Goal: Information Seeking & Learning: Learn about a topic

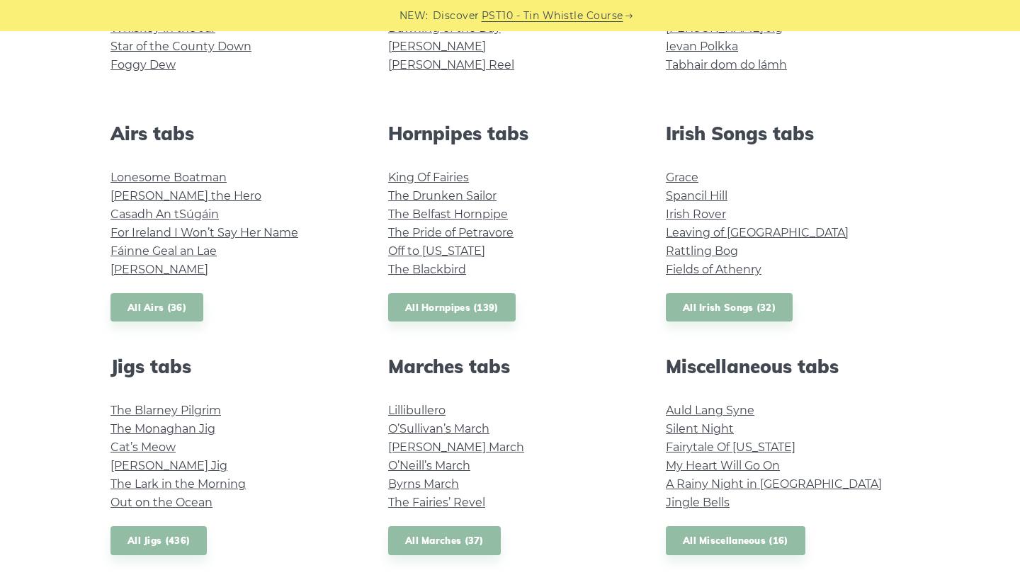
scroll to position [477, 0]
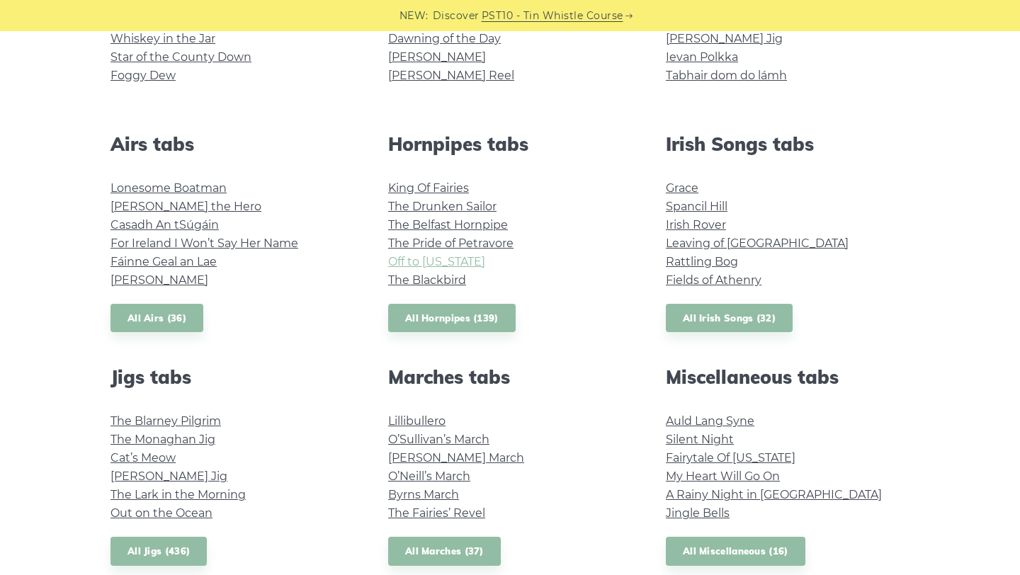
click at [436, 264] on link "Off to California" at bounding box center [436, 261] width 97 height 13
click at [447, 208] on link "The Drunken Sailor" at bounding box center [442, 206] width 108 height 13
click at [441, 282] on link "The Blackbird" at bounding box center [427, 279] width 78 height 13
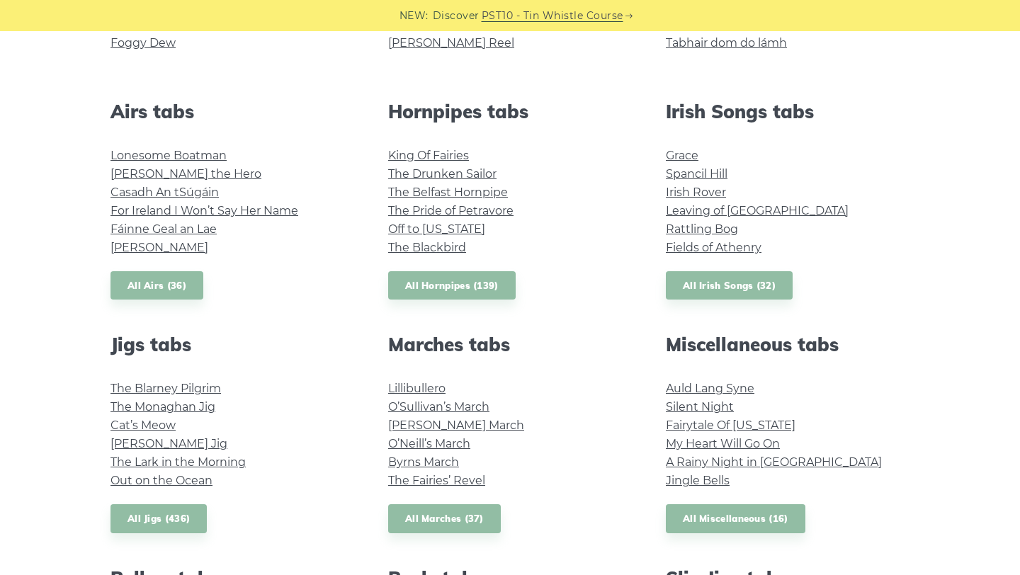
scroll to position [360, 0]
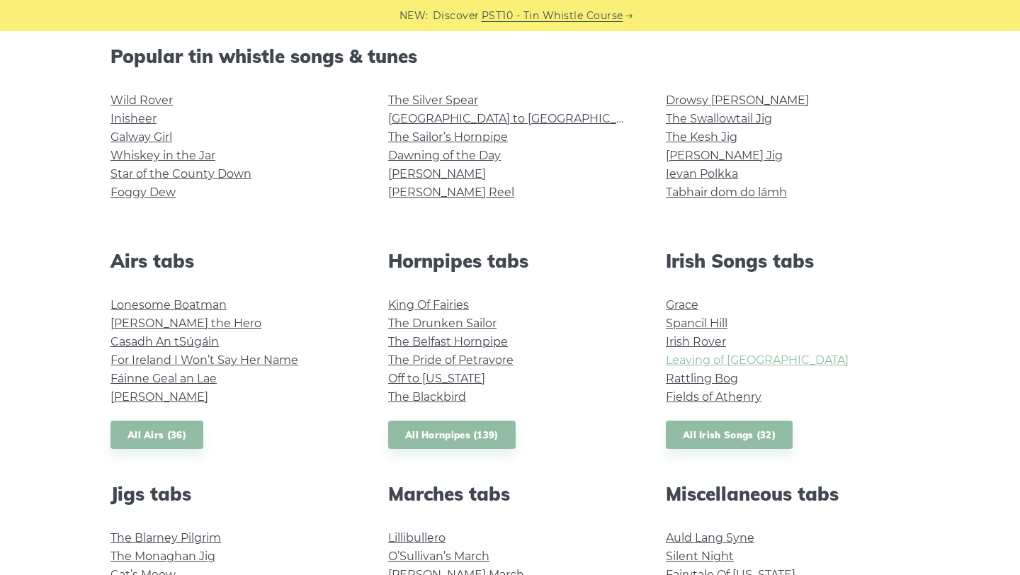
click at [709, 364] on link "Leaving of Liverpool" at bounding box center [757, 359] width 183 height 13
click at [156, 190] on link "Foggy Dew" at bounding box center [142, 191] width 65 height 13
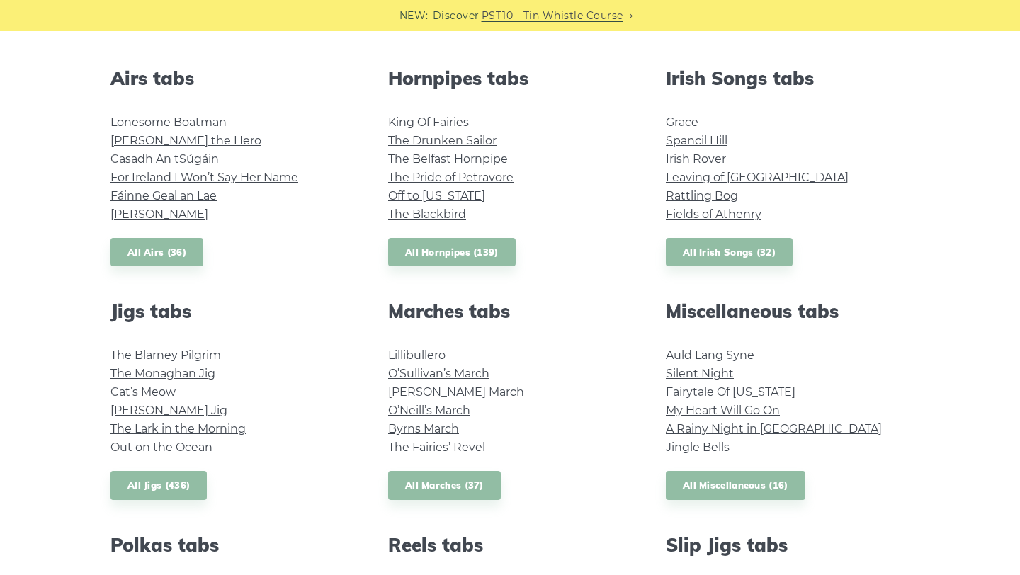
scroll to position [763, 0]
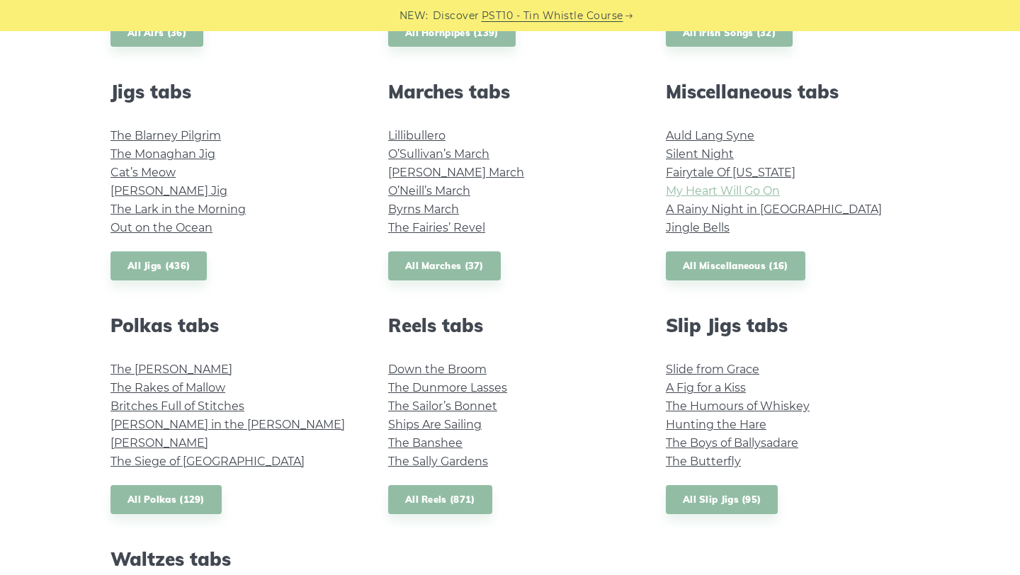
click at [716, 191] on link "My Heart Will Go On" at bounding box center [723, 190] width 114 height 13
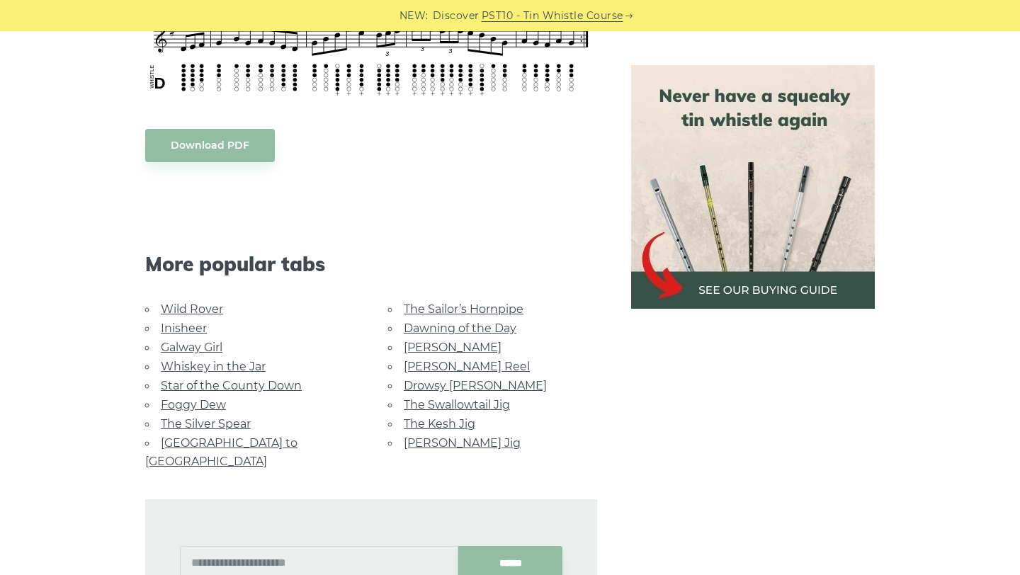
scroll to position [1308, 0]
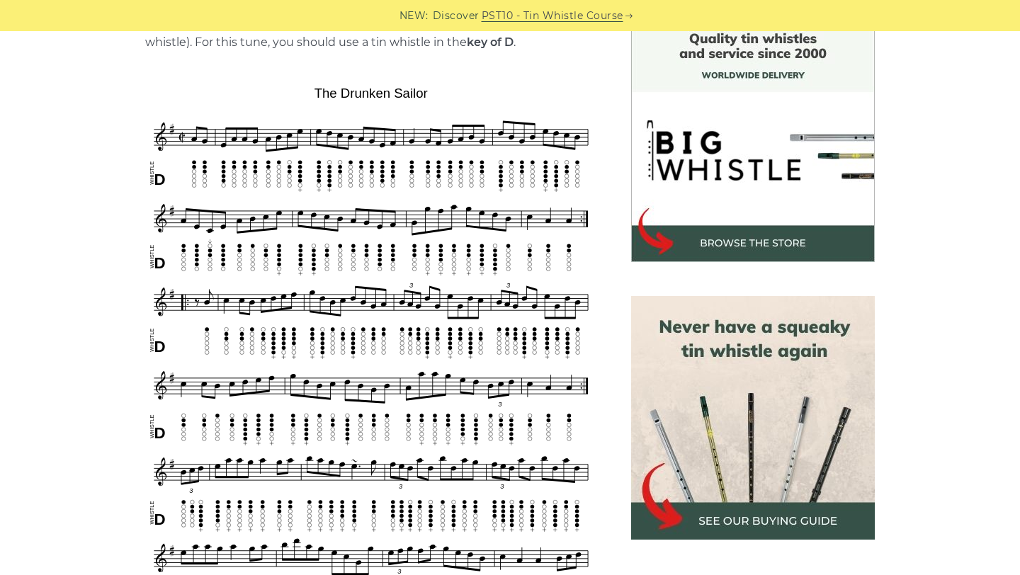
scroll to position [381, 0]
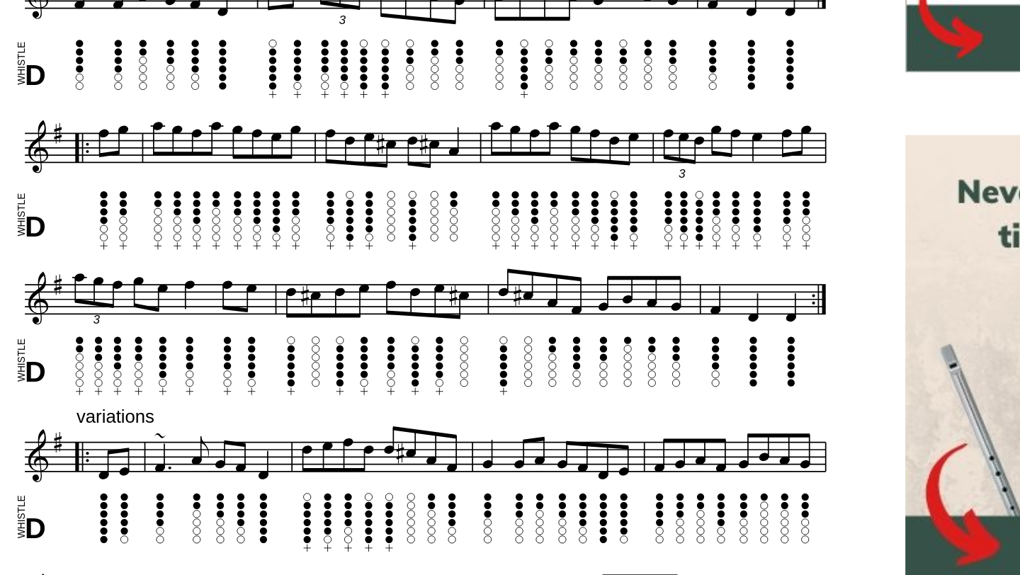
scroll to position [346, 0]
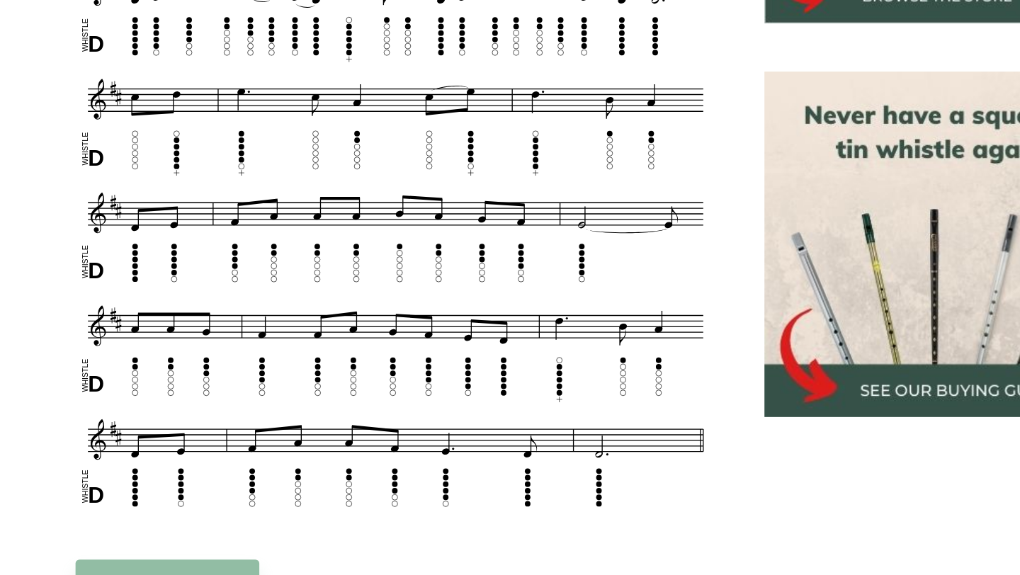
scroll to position [467, 0]
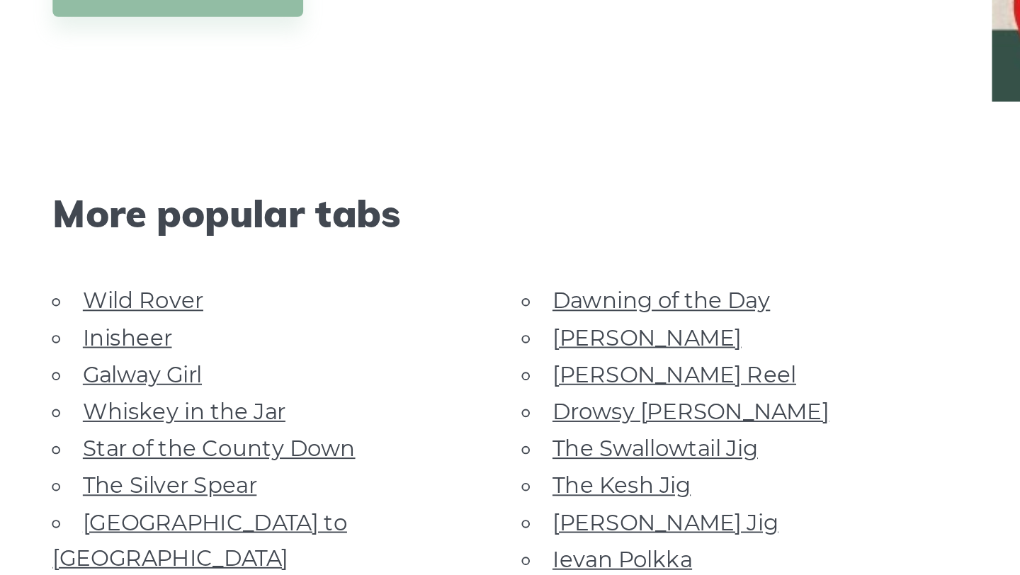
scroll to position [598, 0]
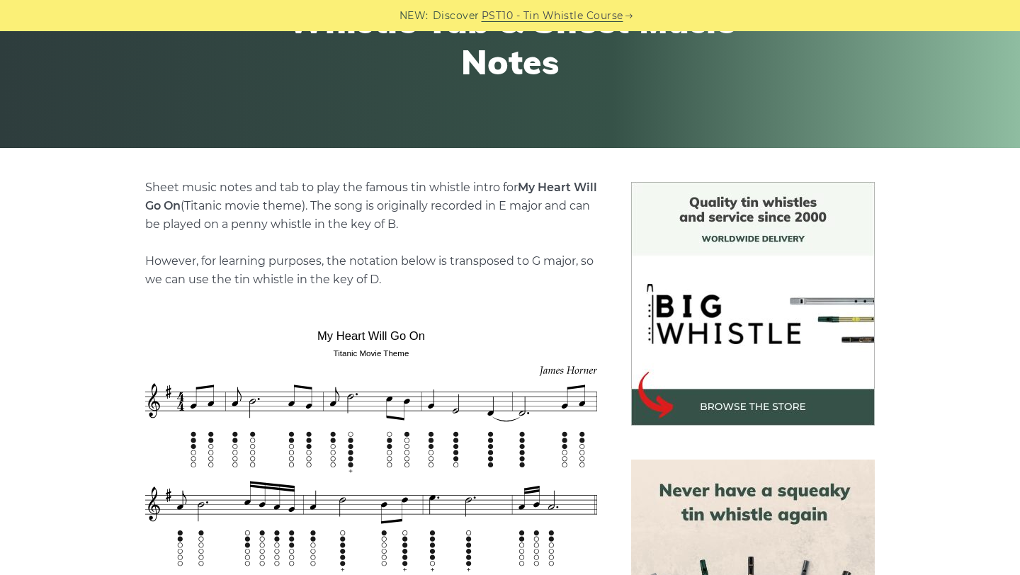
scroll to position [373, 0]
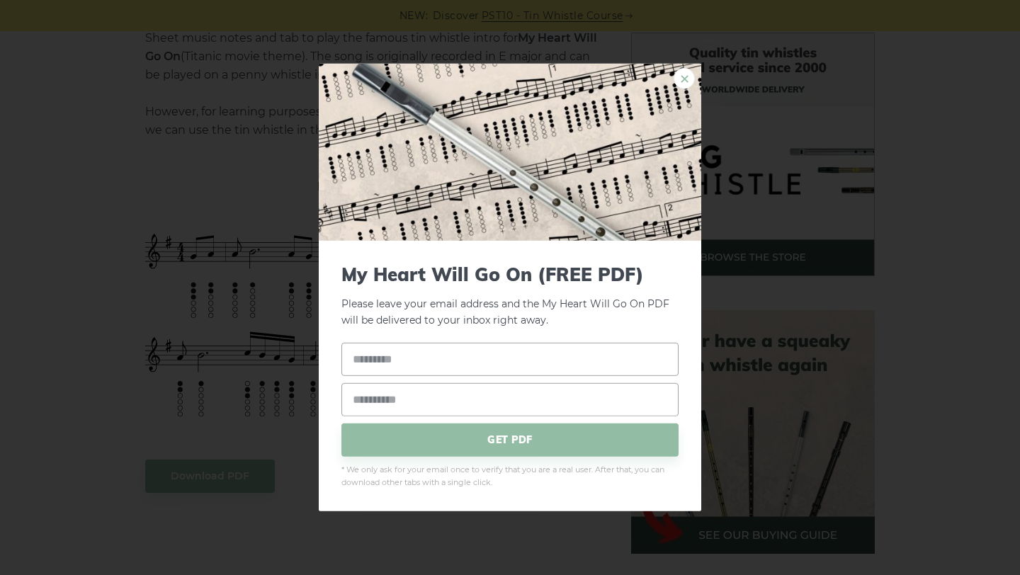
click at [680, 74] on link "×" at bounding box center [683, 78] width 21 height 21
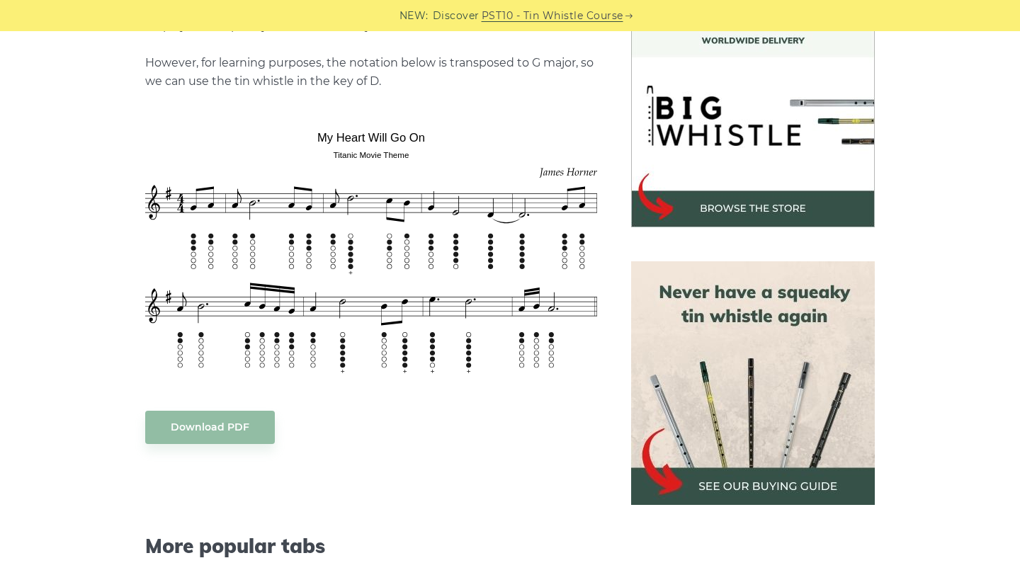
scroll to position [903, 0]
